Goal: Transaction & Acquisition: Obtain resource

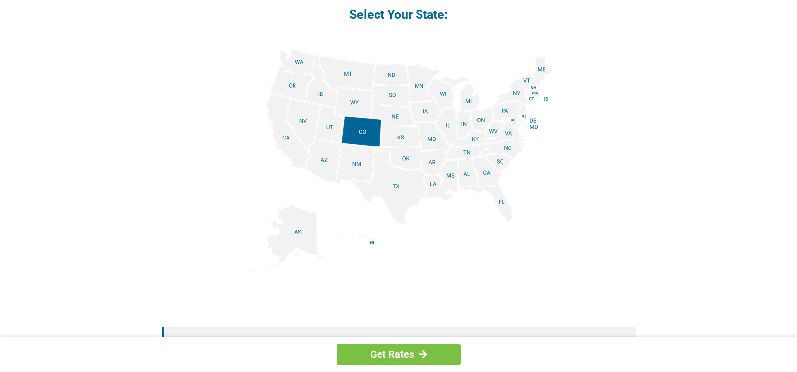
scroll to position [1186, 0]
click at [473, 144] on img at bounding box center [399, 160] width 308 height 223
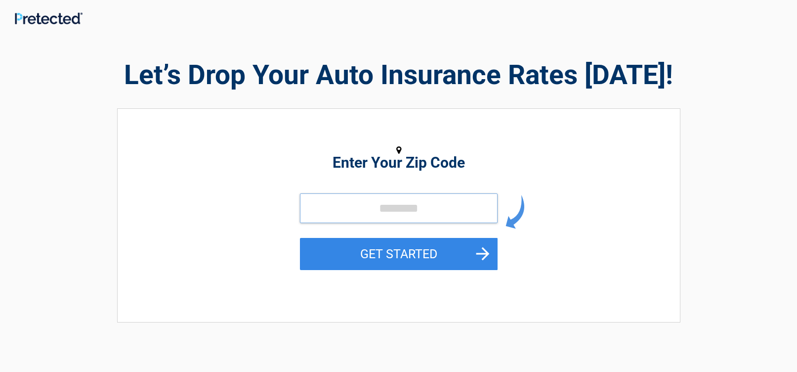
click at [361, 207] on input "tel" at bounding box center [399, 208] width 198 height 30
type input "*****"
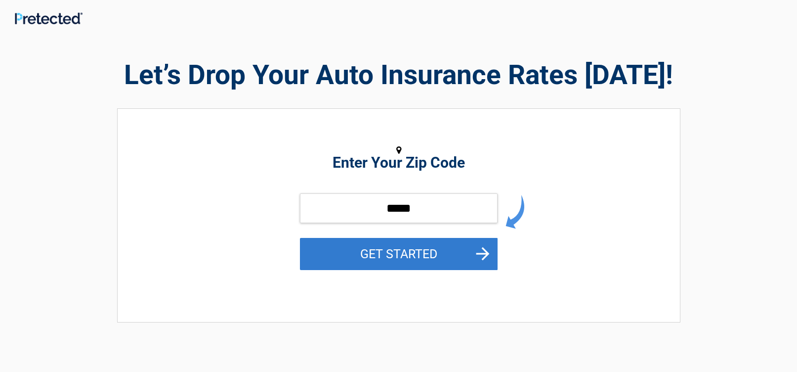
click at [481, 256] on button "GET STARTED" at bounding box center [399, 254] width 198 height 32
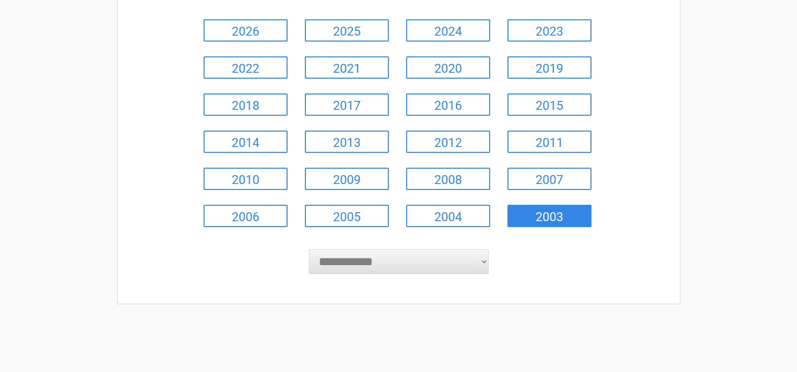
scroll to position [148, 0]
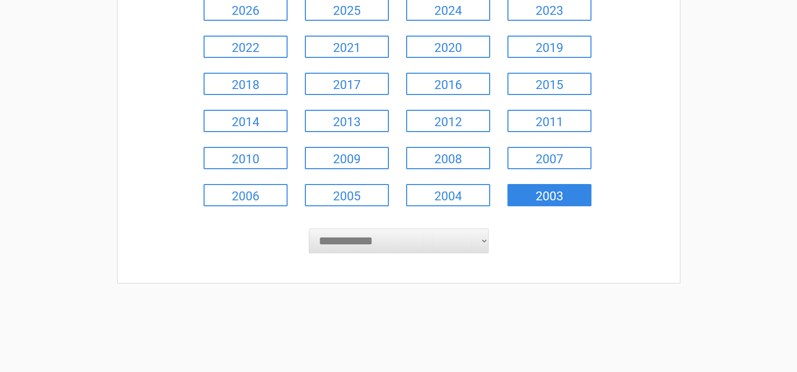
click at [576, 197] on link "2003" at bounding box center [550, 195] width 84 height 22
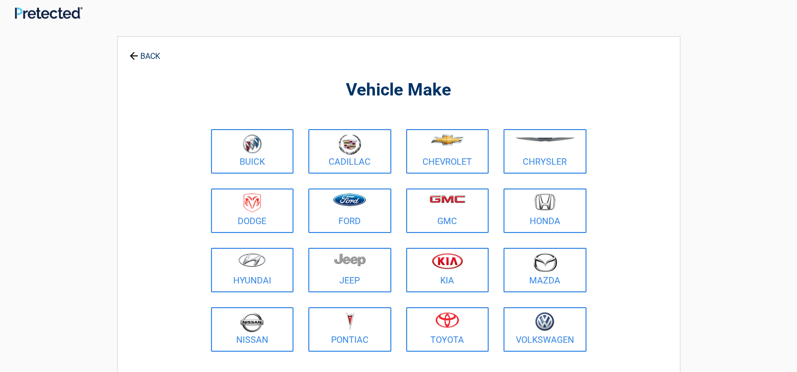
scroll to position [0, 0]
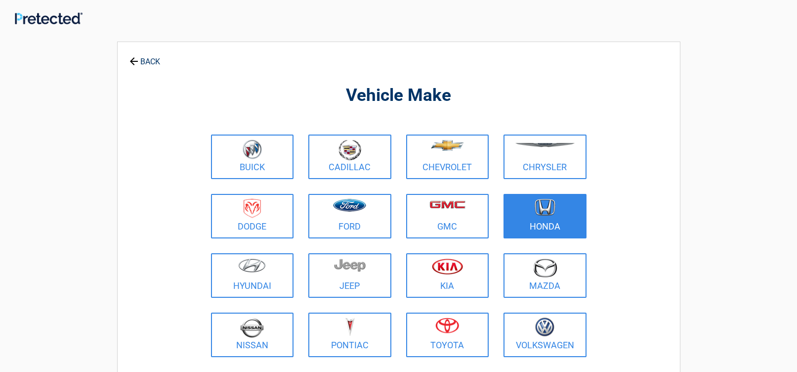
click at [556, 217] on figure at bounding box center [545, 210] width 71 height 22
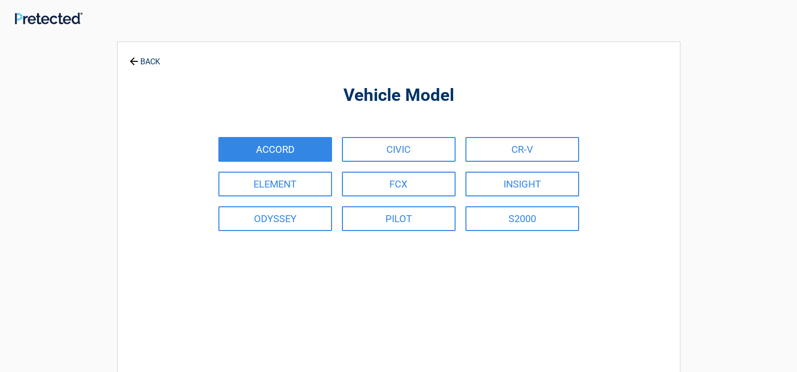
click at [302, 156] on link "ACCORD" at bounding box center [275, 149] width 114 height 25
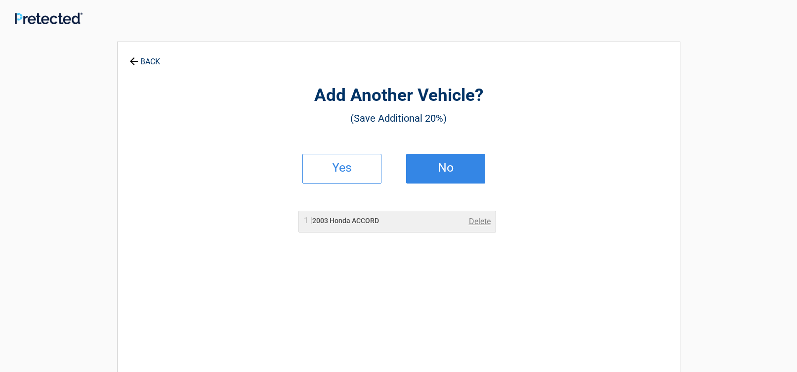
click at [436, 176] on link "No" at bounding box center [445, 169] width 79 height 30
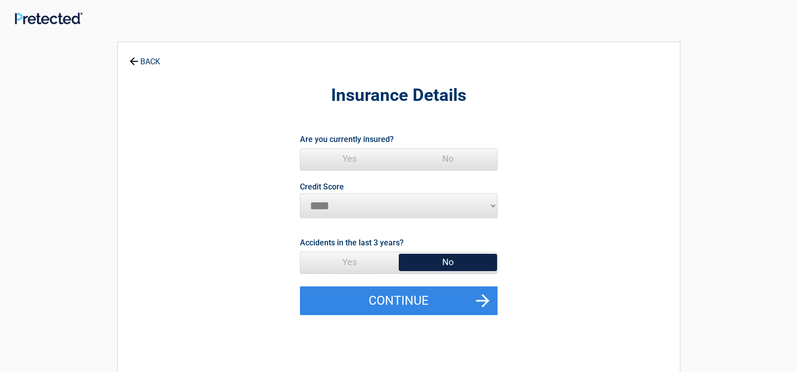
click at [472, 161] on span "No" at bounding box center [448, 159] width 98 height 20
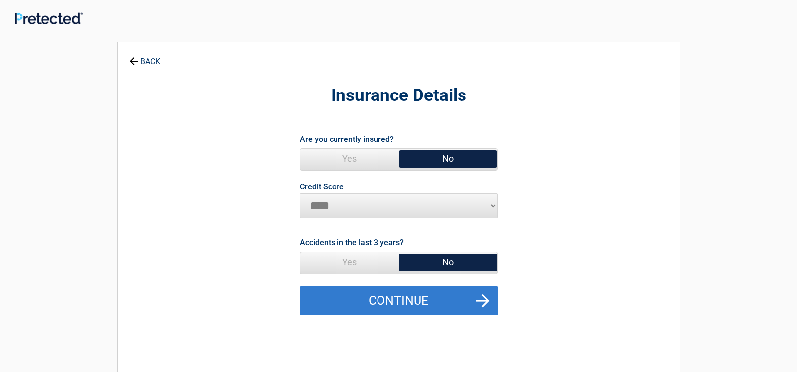
click at [459, 307] on button "Continue" at bounding box center [399, 300] width 198 height 29
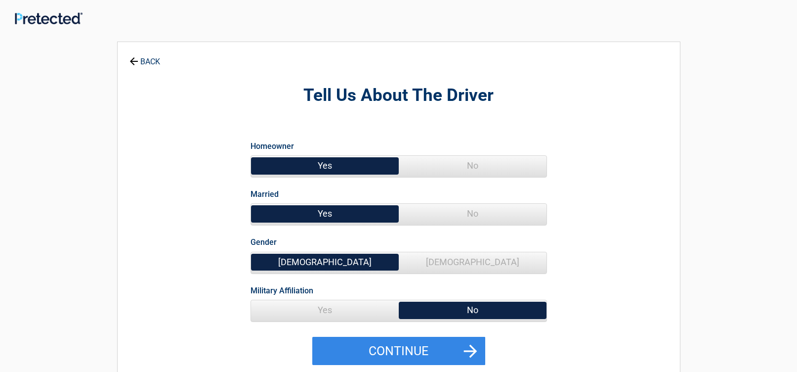
click at [464, 221] on span "No" at bounding box center [473, 214] width 148 height 20
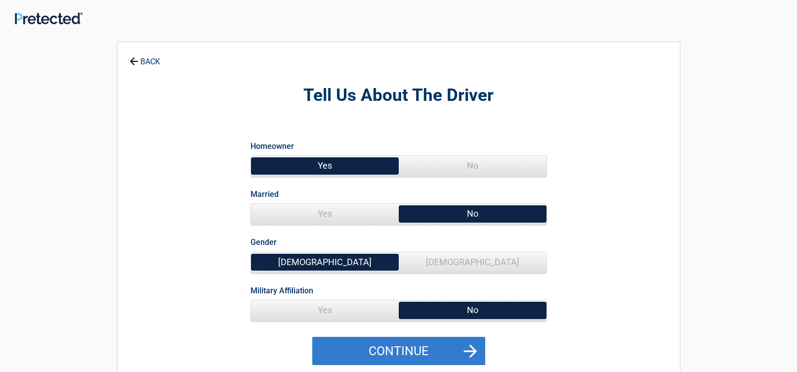
click at [436, 354] on button "Continue" at bounding box center [398, 351] width 173 height 29
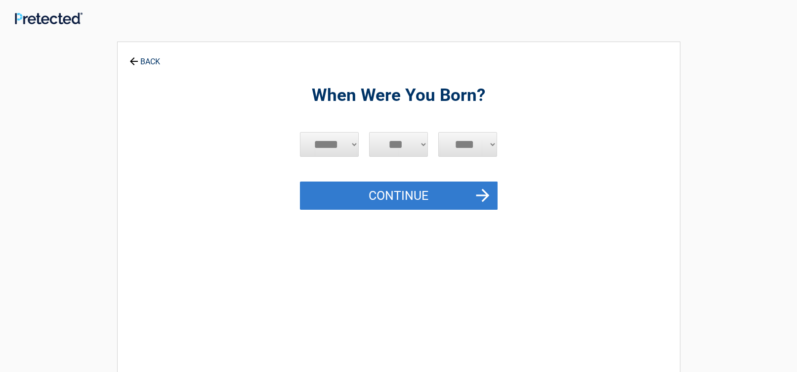
click at [488, 201] on button "Continue" at bounding box center [399, 195] width 198 height 29
